Goal: Information Seeking & Learning: Check status

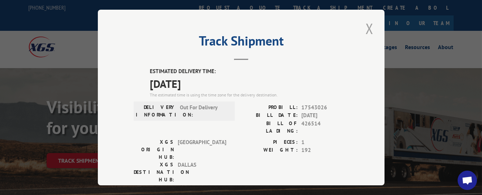
click at [368, 27] on button "Close modal" at bounding box center [369, 29] width 12 height 20
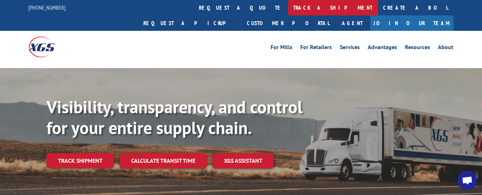
click at [288, 7] on link "track a shipment" at bounding box center [333, 7] width 90 height 15
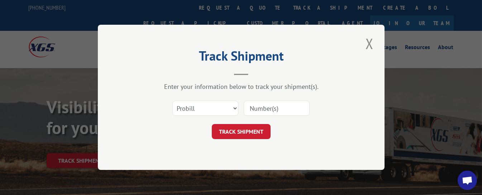
click at [251, 107] on input at bounding box center [277, 108] width 66 height 15
type input "17354539"
click button "TRACK SHIPMENT" at bounding box center [241, 131] width 59 height 15
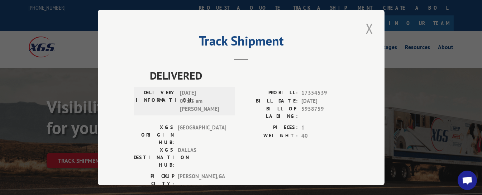
click at [365, 24] on button "Close modal" at bounding box center [369, 29] width 12 height 20
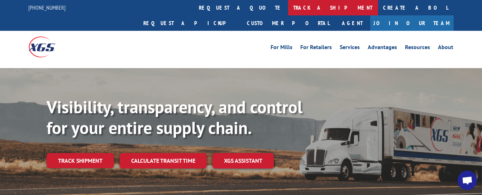
click at [288, 8] on link "track a shipment" at bounding box center [333, 7] width 90 height 15
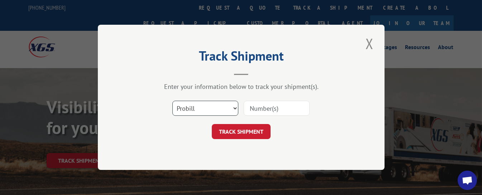
click at [221, 108] on select "Select category... Probill BOL PO" at bounding box center [205, 108] width 66 height 15
select select "bol"
click at [172, 101] on select "Select category... Probill BOL PO" at bounding box center [205, 108] width 66 height 15
click at [268, 109] on input at bounding box center [277, 108] width 66 height 15
type input "5966012"
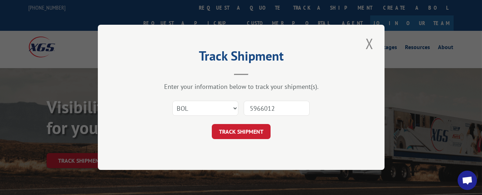
click button "TRACK SHIPMENT" at bounding box center [241, 131] width 59 height 15
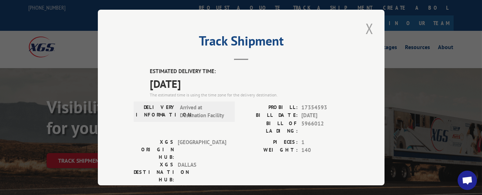
click at [365, 22] on button "Close modal" at bounding box center [369, 29] width 12 height 20
